Goal: Task Accomplishment & Management: Manage account settings

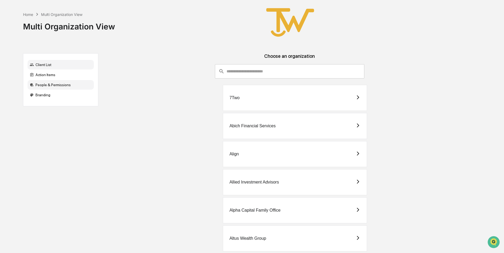
click at [51, 85] on div "People & Permissions" at bounding box center [61, 85] width 66 height 10
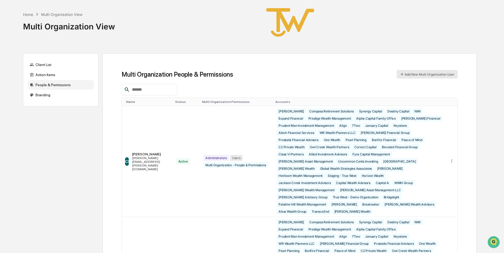
click at [406, 75] on button "Add New Mutli Organization User" at bounding box center [426, 74] width 61 height 8
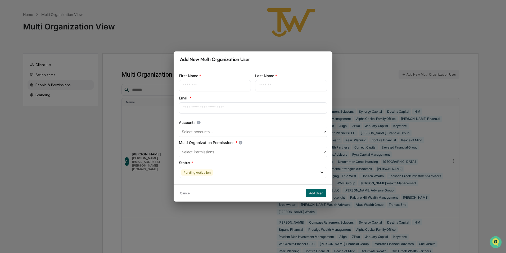
click at [223, 86] on input "text" at bounding box center [215, 85] width 64 height 5
click at [221, 85] on input "text" at bounding box center [215, 85] width 64 height 5
type input "******"
paste input "**********"
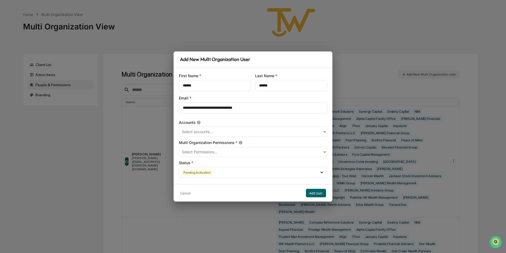
type input "**********"
click at [234, 131] on div at bounding box center [251, 132] width 138 height 6
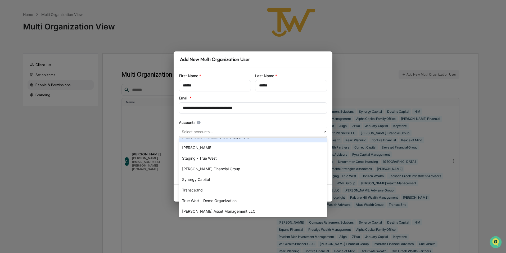
scroll to position [495, 0]
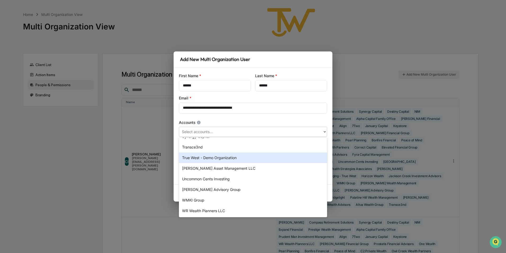
click at [216, 158] on div "True West - Demo Organization" at bounding box center [253, 157] width 148 height 11
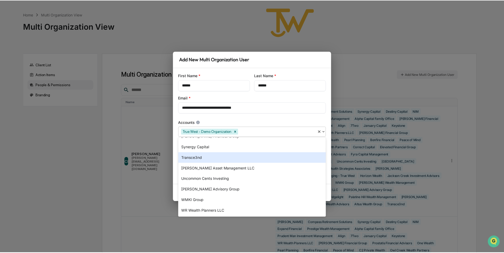
scroll to position [484, 0]
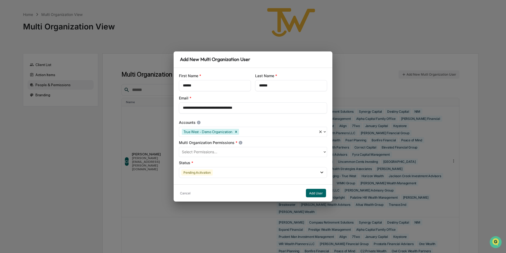
click at [257, 132] on div at bounding box center [278, 132] width 76 height 6
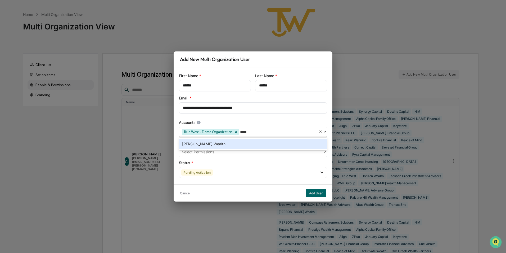
type input "*****"
click at [243, 143] on div "[PERSON_NAME] Wealth" at bounding box center [253, 143] width 148 height 11
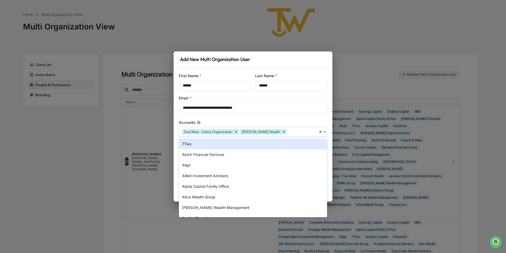
click at [288, 133] on div at bounding box center [302, 132] width 28 height 6
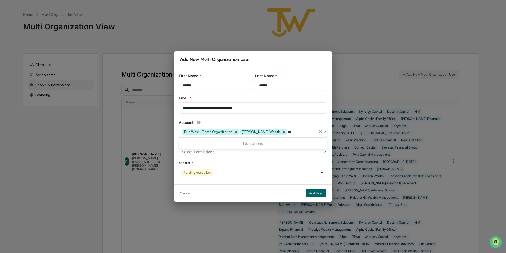
type input "*"
click at [299, 116] on div "**********" at bounding box center [253, 126] width 159 height 116
click at [323, 172] on icon at bounding box center [321, 172] width 3 height 2
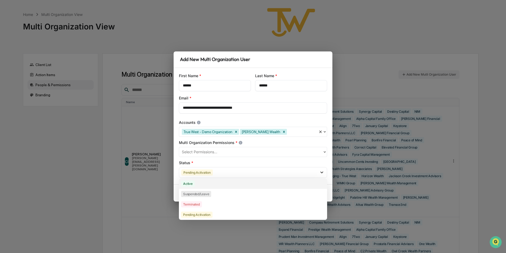
click at [255, 187] on div "Active" at bounding box center [253, 183] width 148 height 10
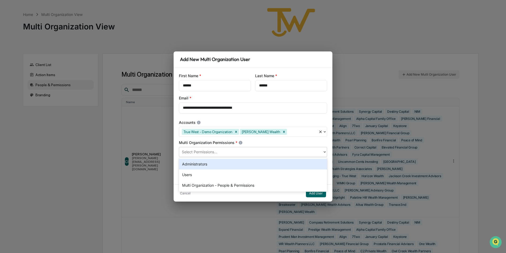
click at [259, 152] on div at bounding box center [251, 152] width 138 height 6
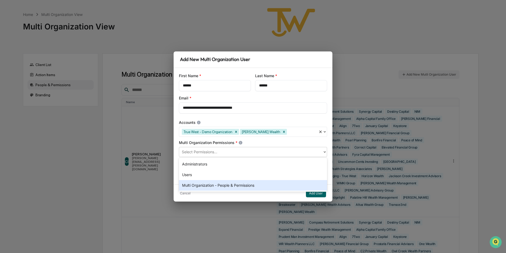
click at [240, 186] on div "Multi Organization - People & Permissions" at bounding box center [253, 185] width 148 height 11
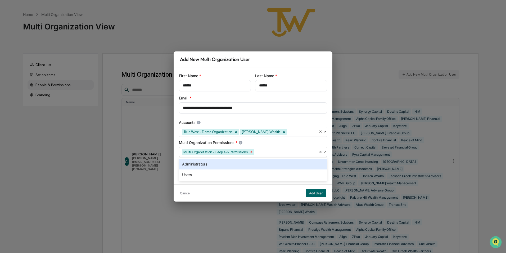
click at [251, 152] on icon "Remove Multi Organization - People & Permissions" at bounding box center [252, 152] width 2 height 2
click at [221, 165] on div "Administrators" at bounding box center [253, 164] width 148 height 11
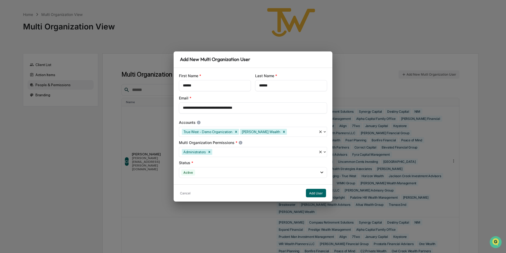
drag, startPoint x: 271, startPoint y: 59, endPoint x: 368, endPoint y: 58, distance: 97.2
click at [368, 58] on div "**********" at bounding box center [253, 126] width 506 height 253
click at [312, 192] on button "Add User" at bounding box center [316, 193] width 20 height 8
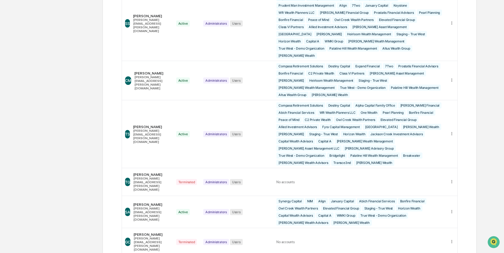
scroll to position [460, 0]
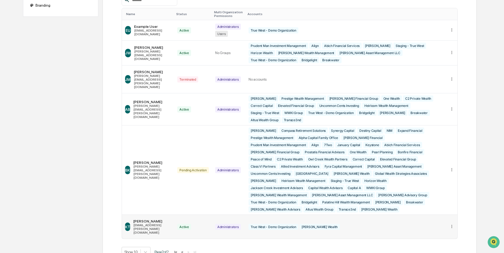
click at [451, 224] on icon at bounding box center [451, 226] width 5 height 5
click at [439, 241] on div "Change Status" at bounding box center [431, 243] width 37 height 5
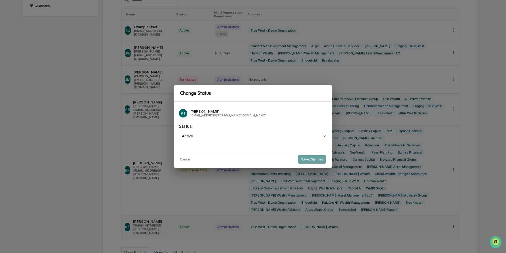
click at [230, 194] on div "Change Status KT [PERSON_NAME] [PERSON_NAME][EMAIL_ADDRESS][PERSON_NAME][DOMAIN…" at bounding box center [253, 126] width 506 height 253
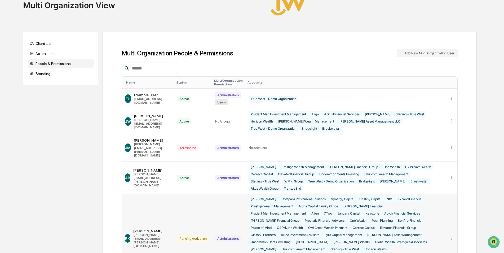
scroll to position [0, 0]
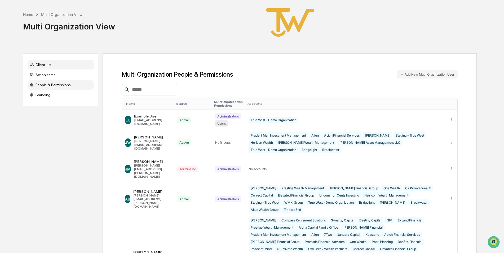
click at [46, 62] on div "Client List" at bounding box center [61, 65] width 66 height 10
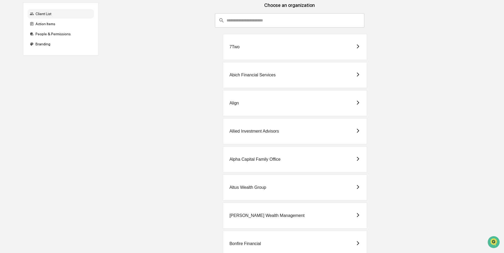
scroll to position [53, 0]
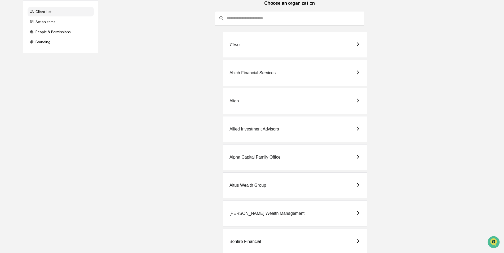
click at [242, 74] on div "Abich Financial Services" at bounding box center [252, 72] width 46 height 5
